Goal: Transaction & Acquisition: Book appointment/travel/reservation

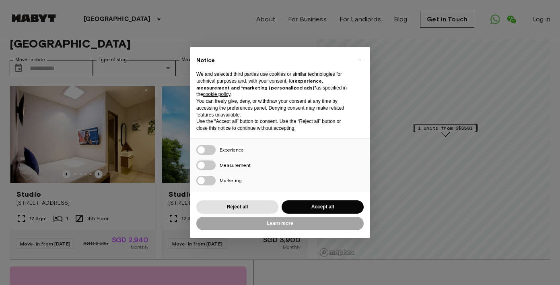
scroll to position [26, 0]
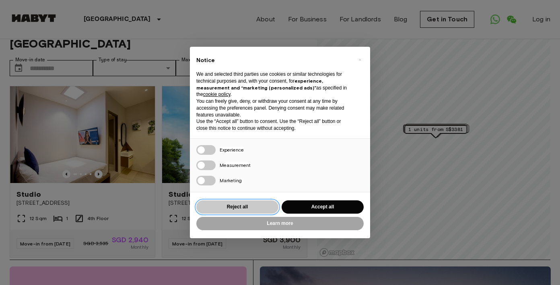
click at [262, 206] on button "Reject all" at bounding box center [237, 206] width 82 height 13
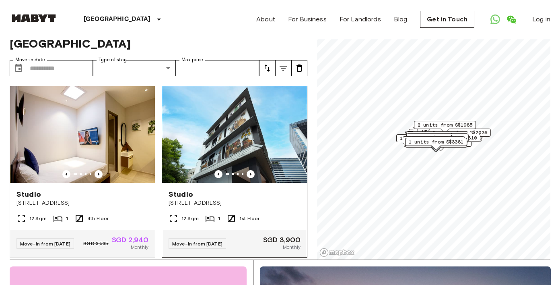
scroll to position [0, 0]
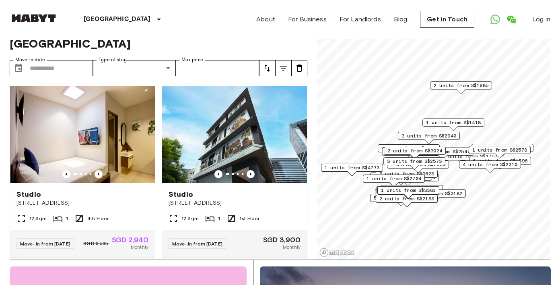
drag, startPoint x: 404, startPoint y: 151, endPoint x: 405, endPoint y: 168, distance: 17.4
click at [405, 168] on div "3 units from S$2573" at bounding box center [415, 163] width 62 height 12
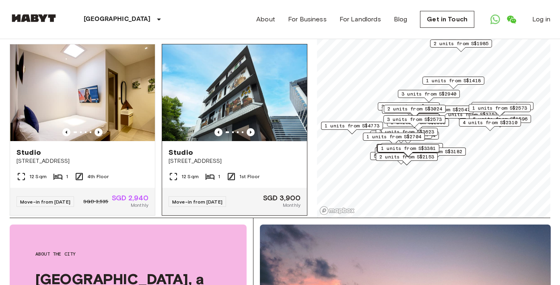
scroll to position [3, 0]
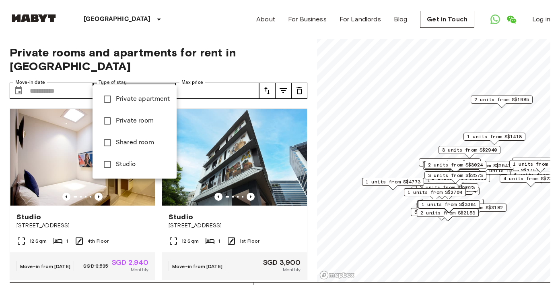
click at [136, 103] on span "Private apartment" at bounding box center [143, 99] width 54 height 10
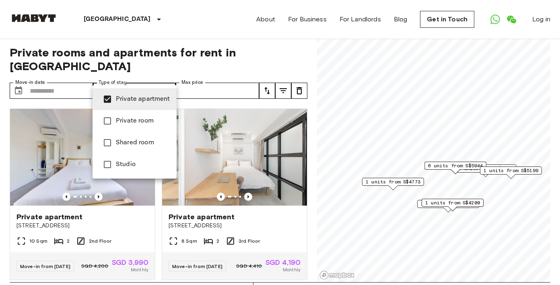
type input "**********"
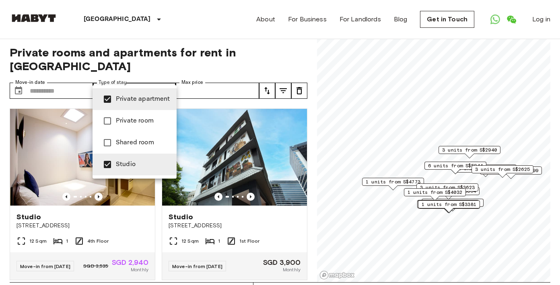
click at [78, 77] on div at bounding box center [280, 142] width 560 height 285
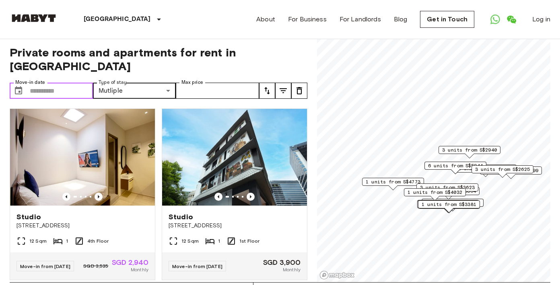
click at [70, 83] on input "Move-in date" at bounding box center [61, 91] width 63 height 16
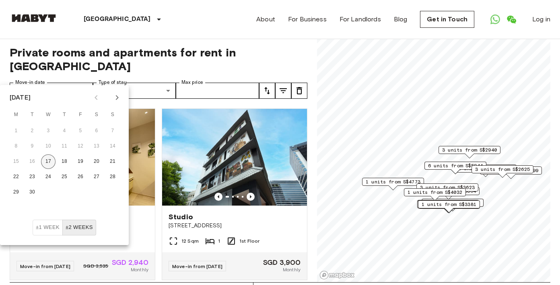
click at [52, 162] on button "17" at bounding box center [48, 161] width 14 height 14
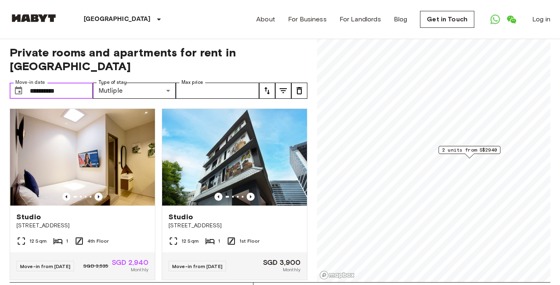
click at [68, 83] on input "**********" at bounding box center [61, 91] width 63 height 16
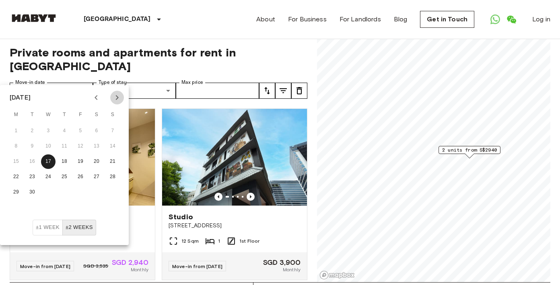
click at [118, 98] on icon "Next month" at bounding box center [117, 98] width 10 height 10
click at [113, 99] on icon "Next month" at bounding box center [117, 98] width 10 height 10
click at [81, 228] on button "±2 weeks" at bounding box center [79, 227] width 34 height 16
click at [118, 98] on icon "Next month" at bounding box center [117, 98] width 10 height 10
click at [99, 161] on button "20" at bounding box center [96, 161] width 14 height 14
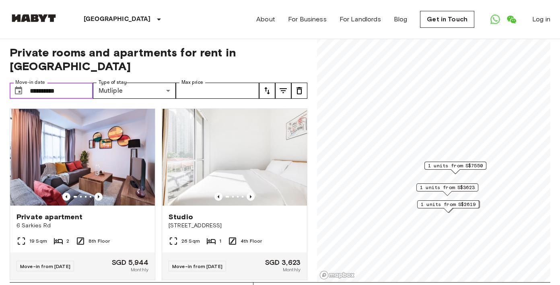
click at [83, 83] on input "**********" at bounding box center [61, 91] width 63 height 16
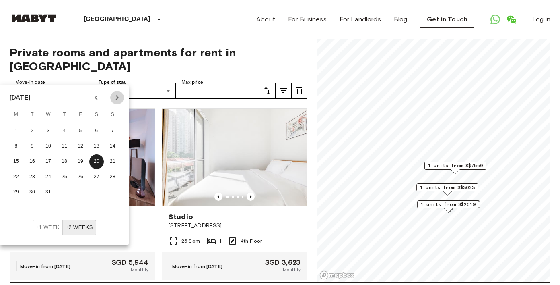
click at [116, 97] on icon "Next month" at bounding box center [117, 98] width 10 height 10
click at [9, 147] on button "5" at bounding box center [16, 146] width 14 height 14
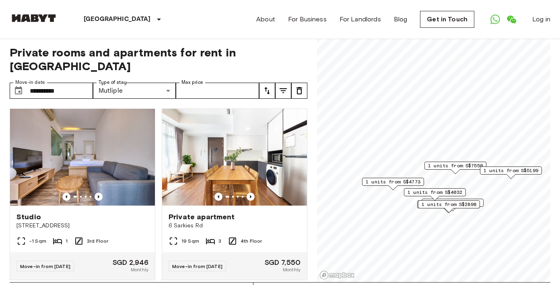
click at [205, 62] on div "**********" at bounding box center [159, 159] width 298 height 246
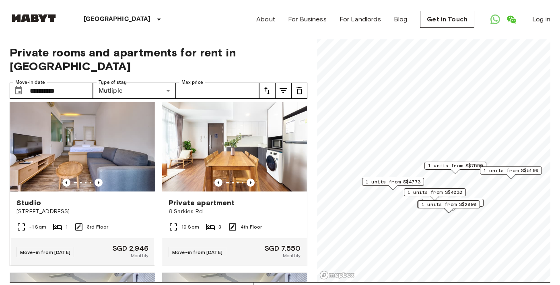
scroll to position [17, 0]
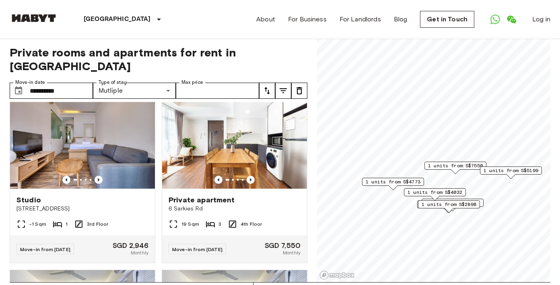
click at [437, 191] on span "1 units from S$4032" at bounding box center [435, 191] width 55 height 7
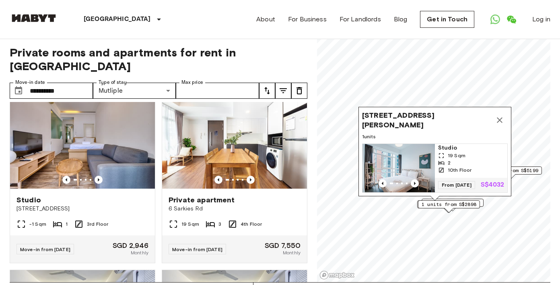
click at [503, 115] on icon "Map marker" at bounding box center [500, 120] width 10 height 10
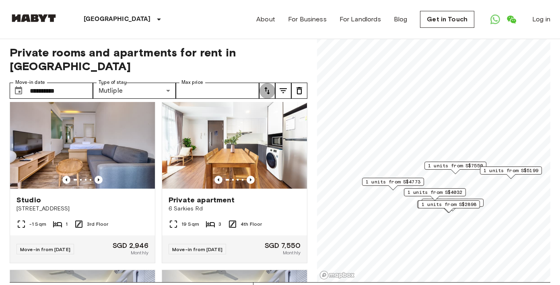
click at [268, 86] on icon "tune" at bounding box center [267, 91] width 10 height 10
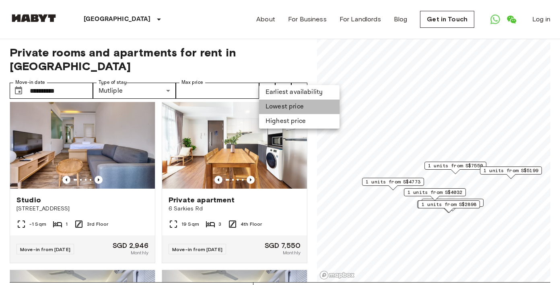
click at [279, 107] on li "Lowest price" at bounding box center [299, 106] width 81 height 14
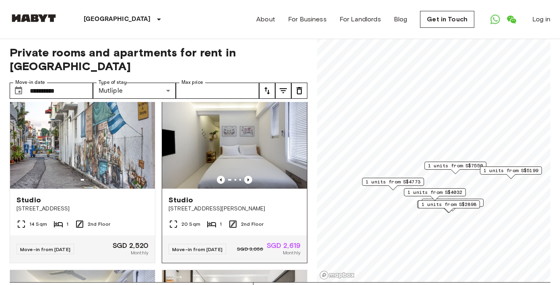
scroll to position [27, 0]
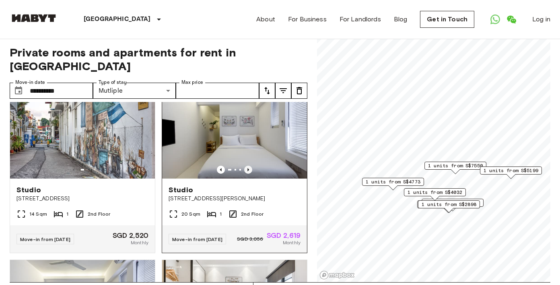
click at [249, 165] on icon "Previous image" at bounding box center [248, 169] width 8 height 8
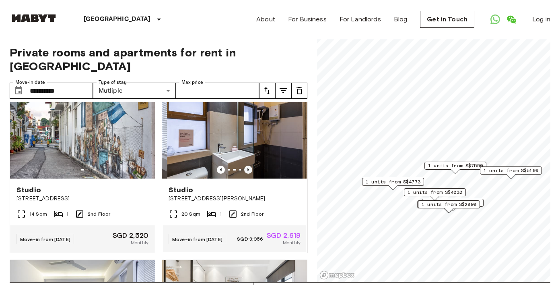
click at [249, 165] on icon "Previous image" at bounding box center [248, 169] width 8 height 8
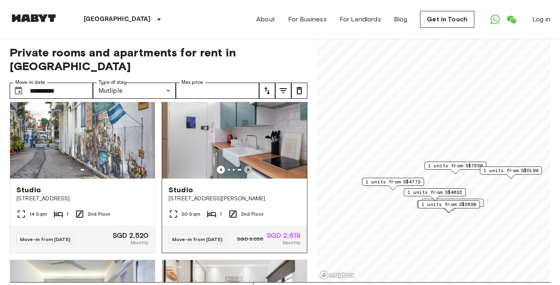
click at [249, 165] on icon "Previous image" at bounding box center [248, 169] width 8 height 8
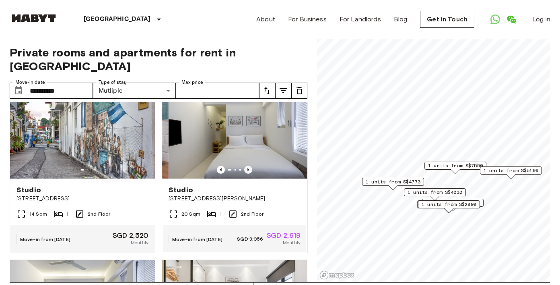
click at [249, 165] on icon "Previous image" at bounding box center [248, 169] width 8 height 8
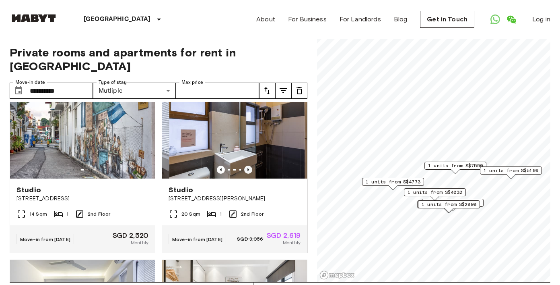
click at [249, 165] on icon "Previous image" at bounding box center [248, 169] width 8 height 8
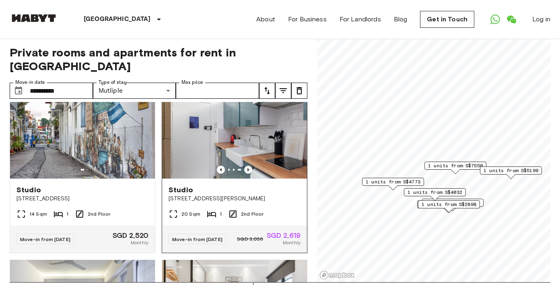
click at [249, 165] on icon "Previous image" at bounding box center [248, 169] width 8 height 8
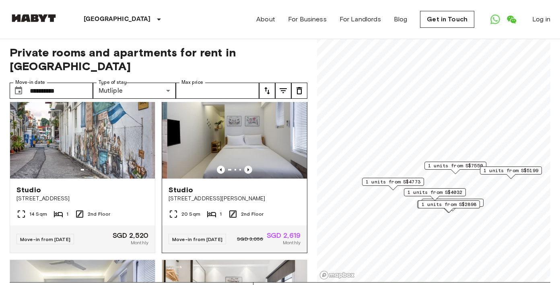
click at [249, 165] on icon "Previous image" at bounding box center [248, 169] width 8 height 8
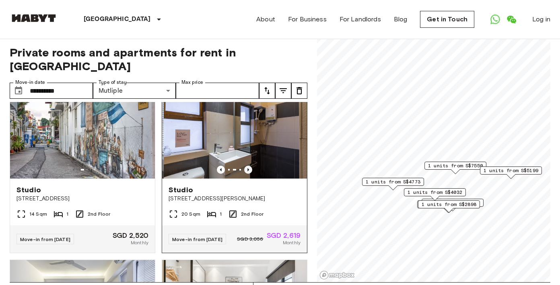
click at [249, 165] on icon "Previous image" at bounding box center [248, 169] width 8 height 8
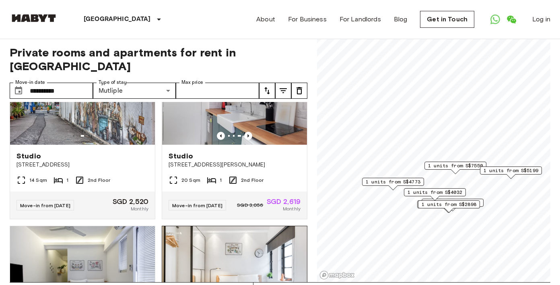
scroll to position [0, 0]
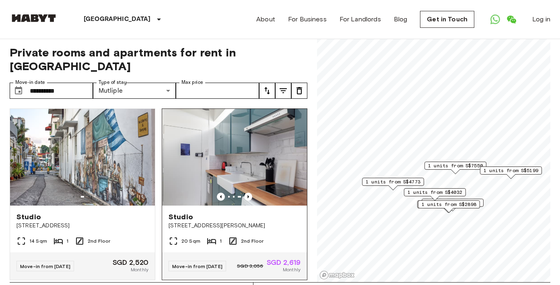
click at [259, 221] on span "[STREET_ADDRESS][PERSON_NAME]" at bounding box center [235, 225] width 132 height 8
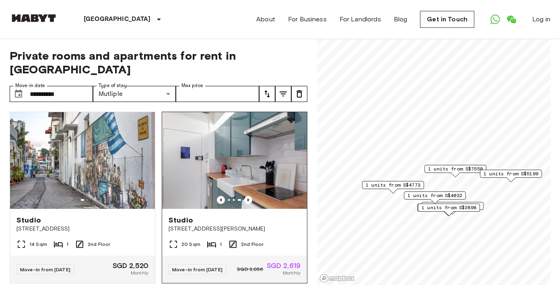
scroll to position [0, 0]
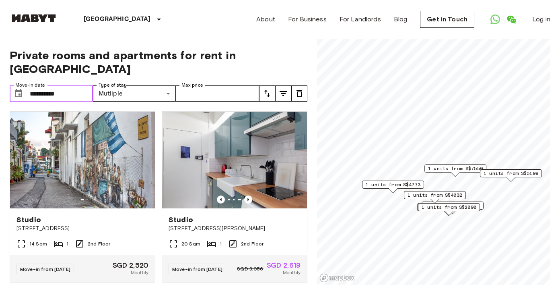
click at [65, 85] on input "**********" at bounding box center [61, 93] width 63 height 16
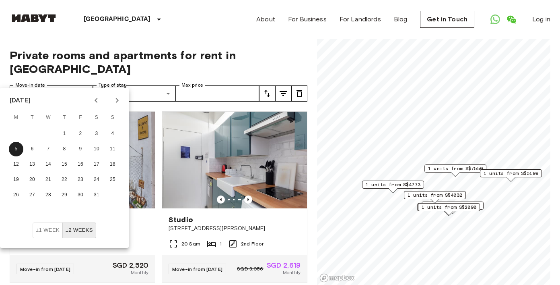
click at [59, 155] on div "5 6 7 8 9 10 11" at bounding box center [64, 149] width 129 height 14
click at [64, 150] on button "8" at bounding box center [64, 149] width 14 height 14
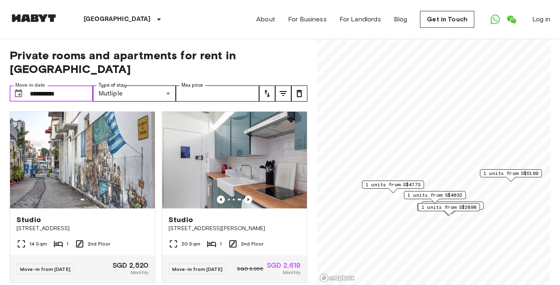
click at [66, 85] on input "**********" at bounding box center [61, 93] width 63 height 16
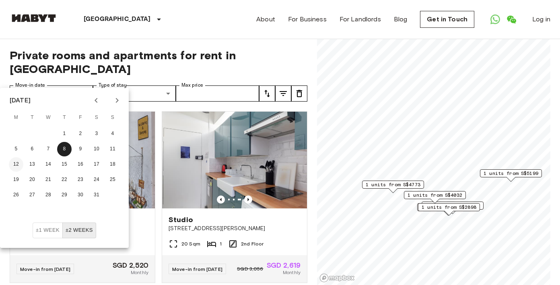
click at [18, 166] on button "12" at bounding box center [16, 164] width 14 height 14
type input "**********"
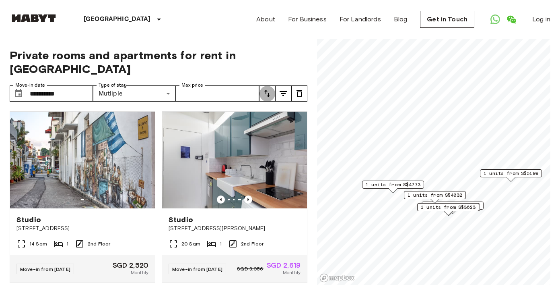
click at [269, 89] on icon "tune" at bounding box center [267, 94] width 10 height 10
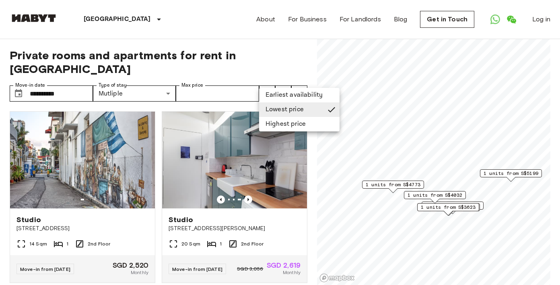
click at [270, 124] on li "Highest price" at bounding box center [299, 124] width 81 height 14
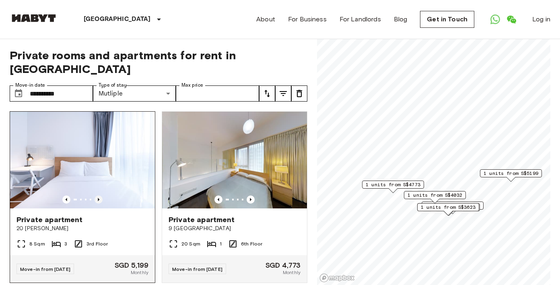
click at [95, 195] on icon "Previous image" at bounding box center [99, 199] width 8 height 8
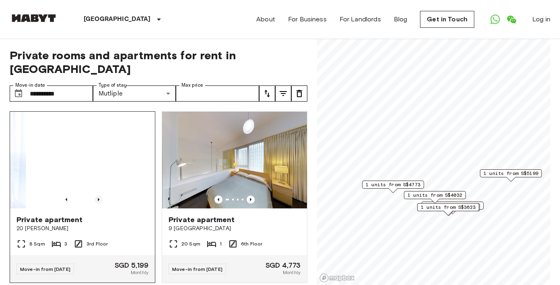
click at [95, 195] on icon "Previous image" at bounding box center [99, 199] width 8 height 8
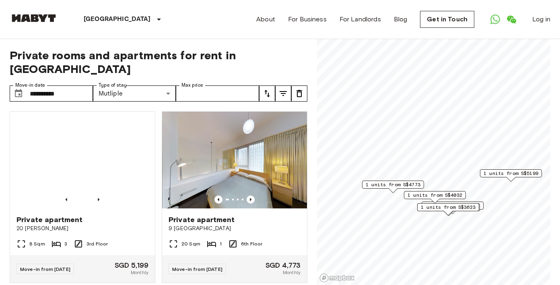
click at [272, 89] on icon "tune" at bounding box center [267, 94] width 10 height 10
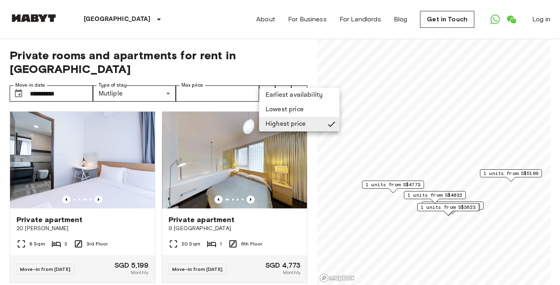
click at [276, 107] on li "Lowest price" at bounding box center [299, 109] width 81 height 14
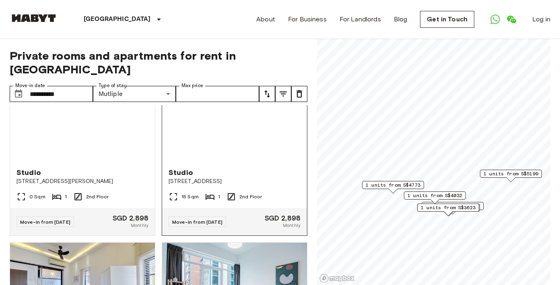
scroll to position [184, 0]
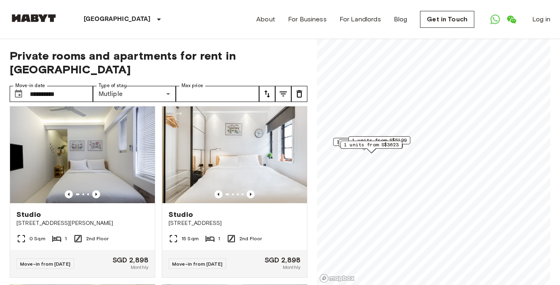
scroll to position [41, 0]
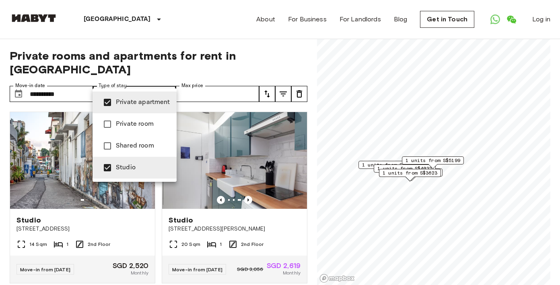
type input "**********"
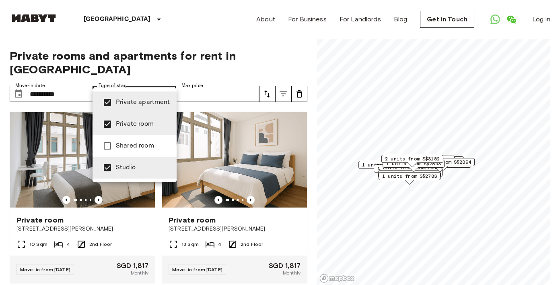
click at [209, 60] on div at bounding box center [280, 142] width 560 height 285
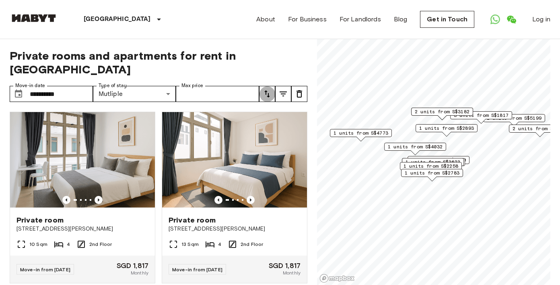
click at [263, 89] on icon "tune" at bounding box center [267, 94] width 10 height 10
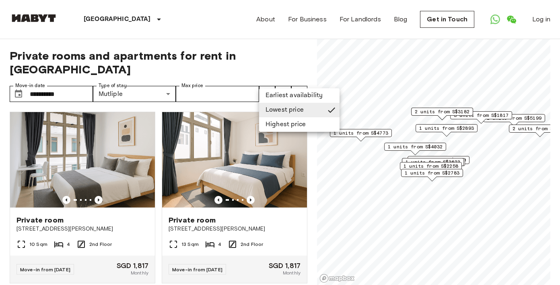
click at [263, 57] on div at bounding box center [280, 142] width 560 height 285
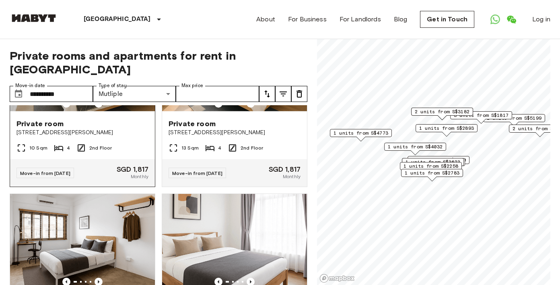
scroll to position [31, 0]
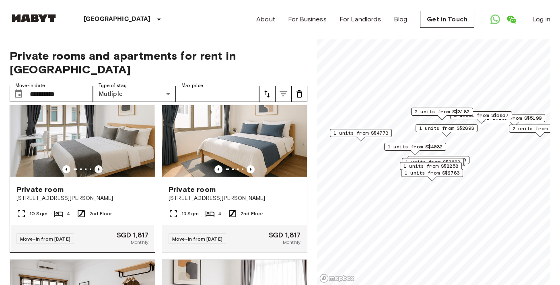
click at [101, 165] on icon "Previous image" at bounding box center [99, 169] width 8 height 8
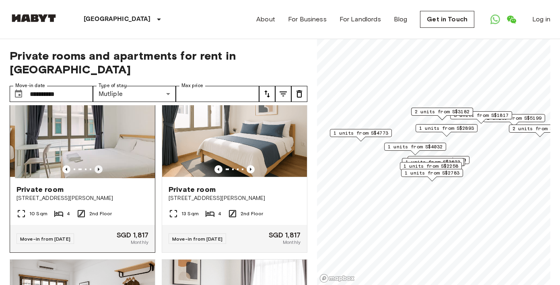
click at [101, 165] on icon "Previous image" at bounding box center [99, 169] width 8 height 8
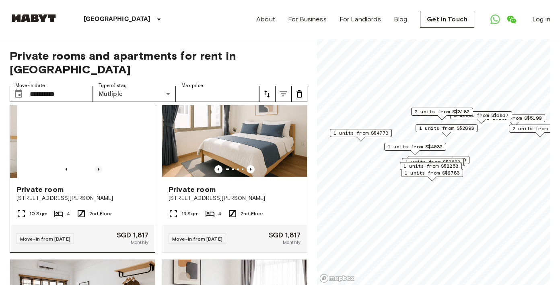
click at [101, 165] on icon "Previous image" at bounding box center [99, 169] width 8 height 8
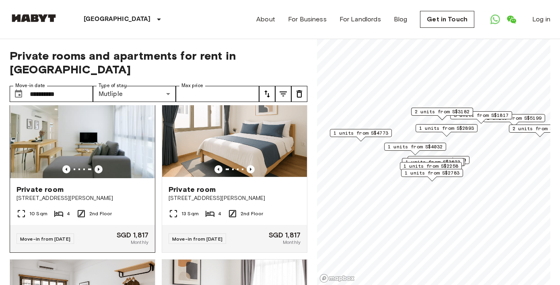
click at [101, 165] on icon "Previous image" at bounding box center [99, 169] width 8 height 8
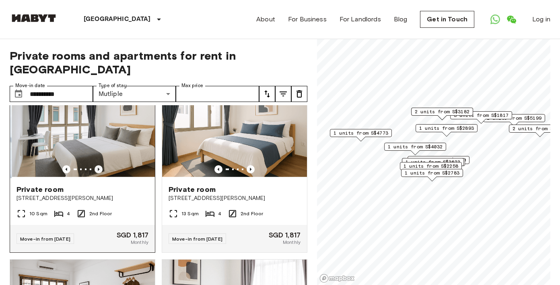
click at [101, 165] on icon "Previous image" at bounding box center [99, 169] width 8 height 8
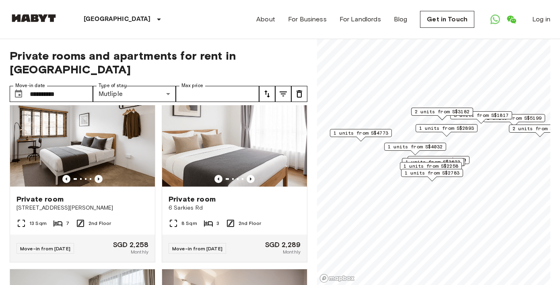
scroll to position [200, 0]
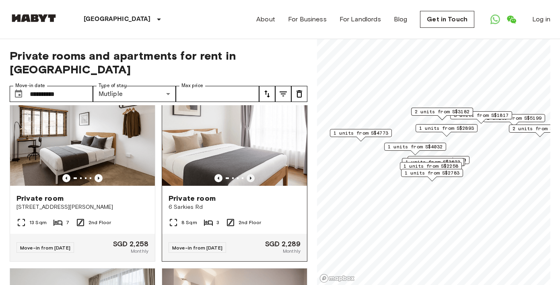
click at [253, 174] on icon "Previous image" at bounding box center [251, 178] width 8 height 8
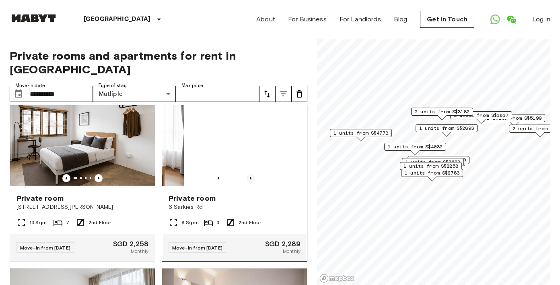
click at [254, 174] on icon "Previous image" at bounding box center [251, 178] width 8 height 8
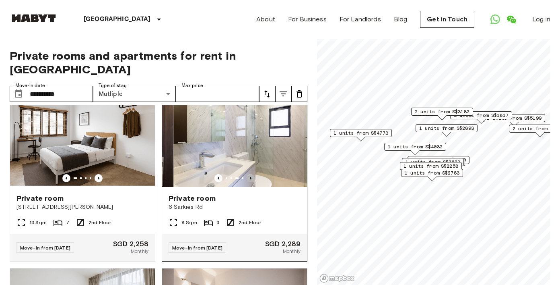
click at [254, 174] on icon "Previous image" at bounding box center [251, 178] width 8 height 8
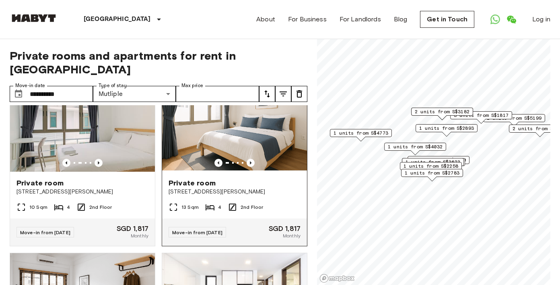
scroll to position [0, 0]
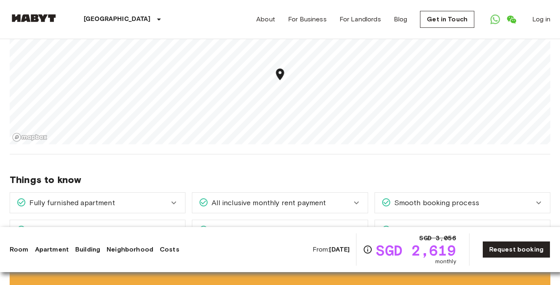
scroll to position [339, 0]
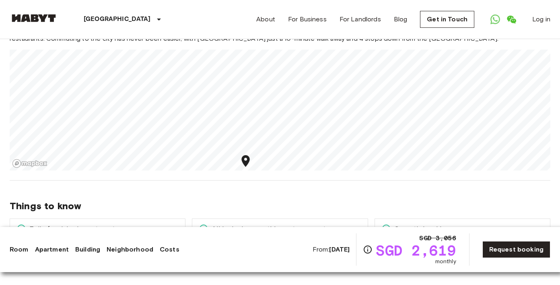
click at [190, 41] on div "Nestled in the heart of the eclectic [GEOGRAPHIC_DATA], this property is a 5-mi…" at bounding box center [280, 97] width 541 height 145
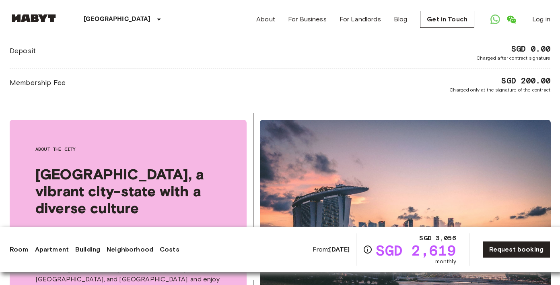
scroll to position [728, 0]
